Goal: Find specific page/section: Find specific page/section

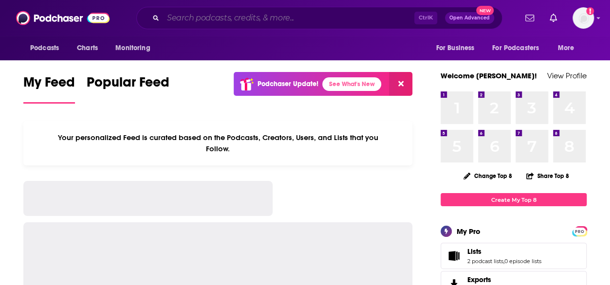
drag, startPoint x: 0, startPoint y: 0, endPoint x: 253, endPoint y: 19, distance: 253.7
click at [253, 19] on input "Search podcasts, credits, & more..." at bounding box center [288, 18] width 251 height 16
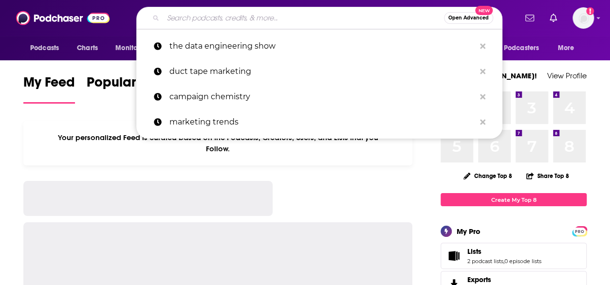
paste input "The Inference Show"
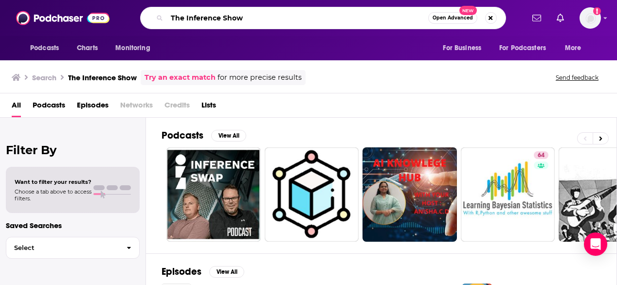
drag, startPoint x: 261, startPoint y: 21, endPoint x: 162, endPoint y: 22, distance: 99.7
click at [162, 22] on div "The Inference Show Open Advanced New" at bounding box center [323, 18] width 366 height 22
paste input "[PERSON_NAME]"
type input "[PERSON_NAME]"
click at [162, 22] on div "Vivek Puri Open Advanced New" at bounding box center [323, 18] width 366 height 22
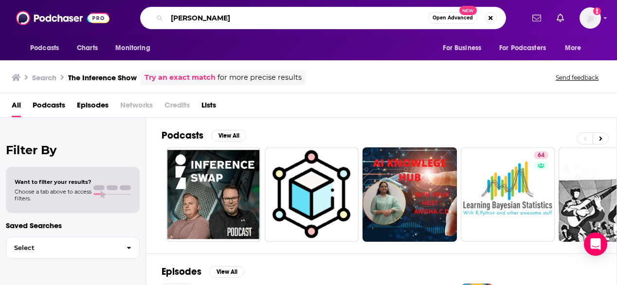
click at [268, 16] on input "[PERSON_NAME]" at bounding box center [297, 18] width 261 height 16
